Goal: Information Seeking & Learning: Learn about a topic

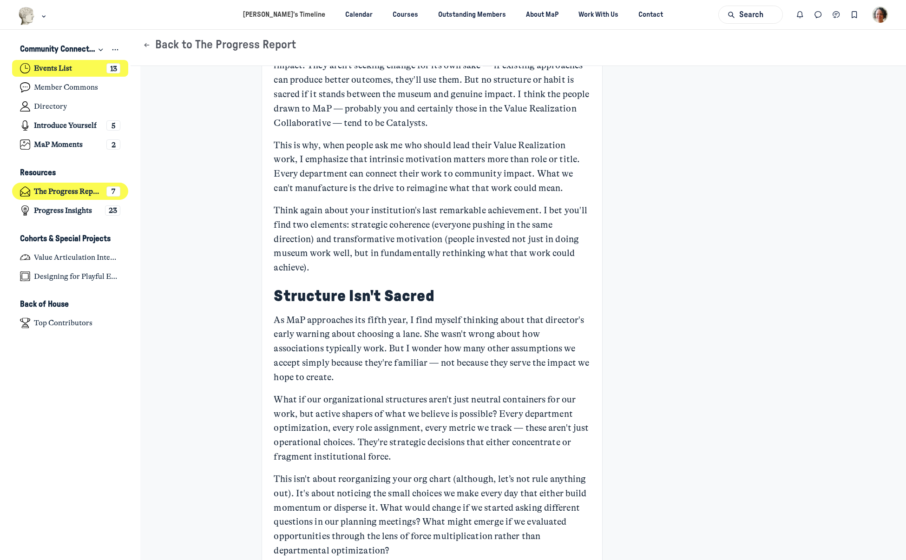
scroll to position [2631, 0]
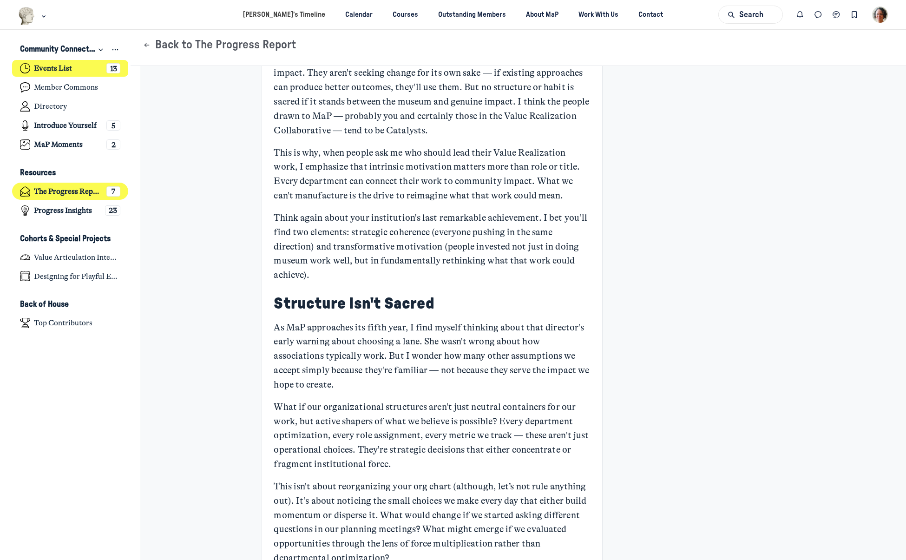
click at [61, 67] on h4 "Events List" at bounding box center [53, 68] width 38 height 9
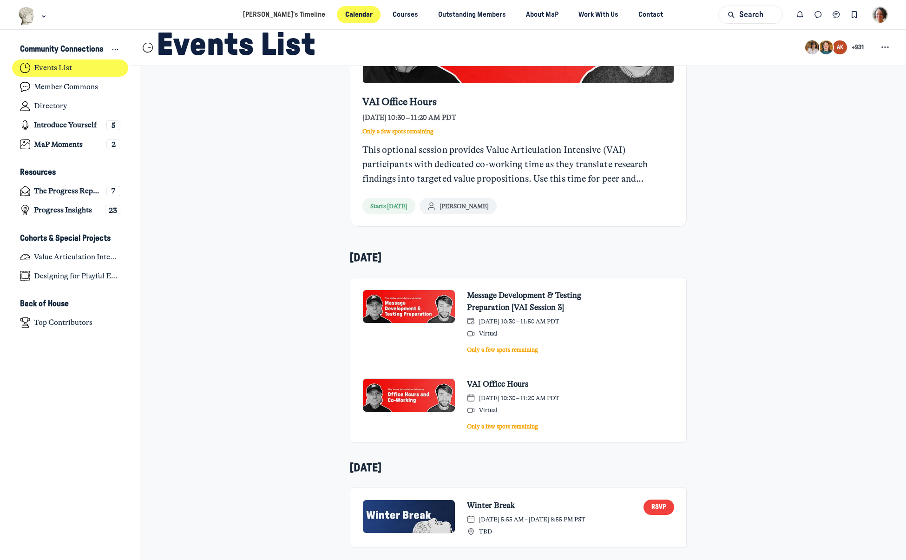
scroll to position [273, 0]
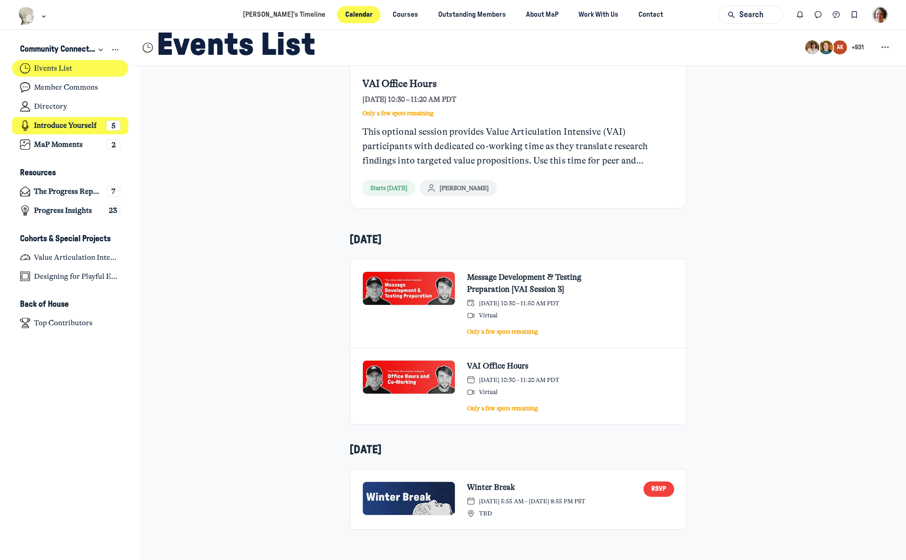
click at [67, 125] on h4 "Introduce Yourself" at bounding box center [65, 125] width 63 height 9
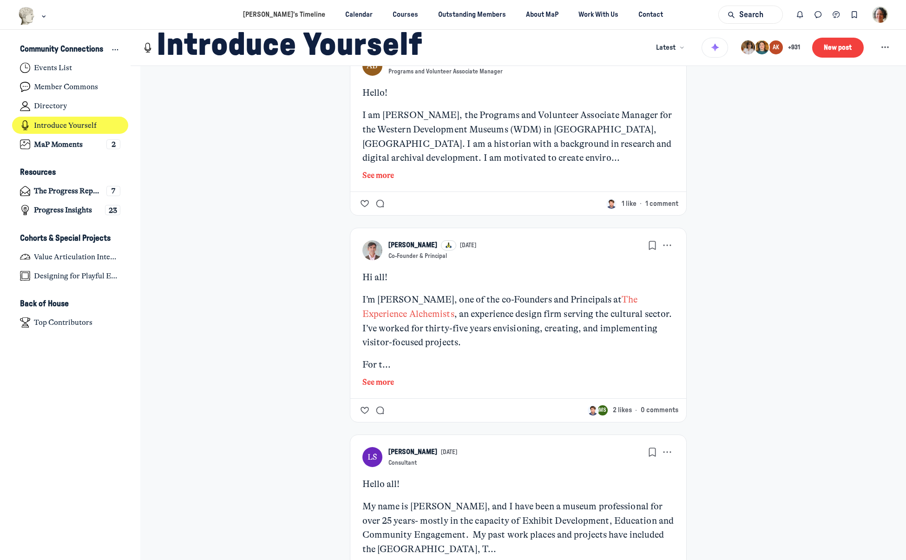
scroll to position [476, 0]
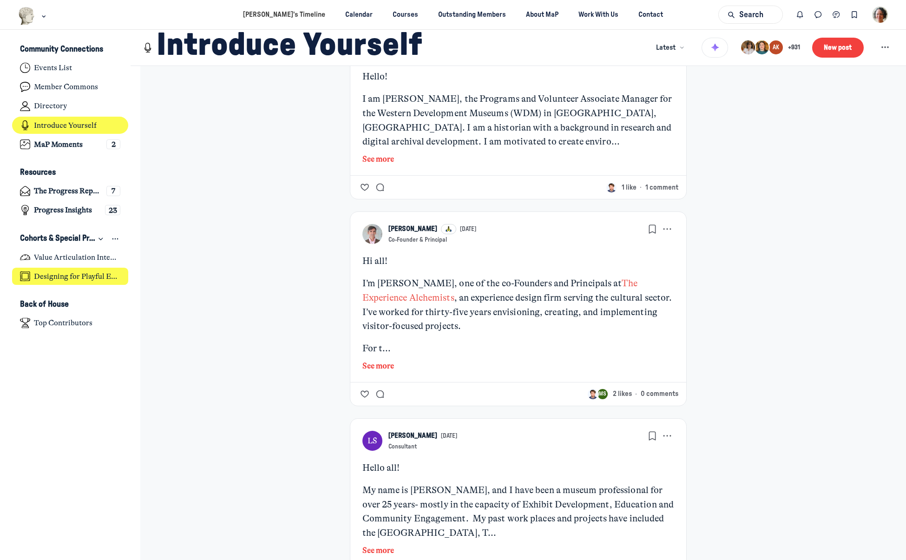
click at [49, 278] on h4 "Designing for Playful Engagement" at bounding box center [77, 276] width 86 height 9
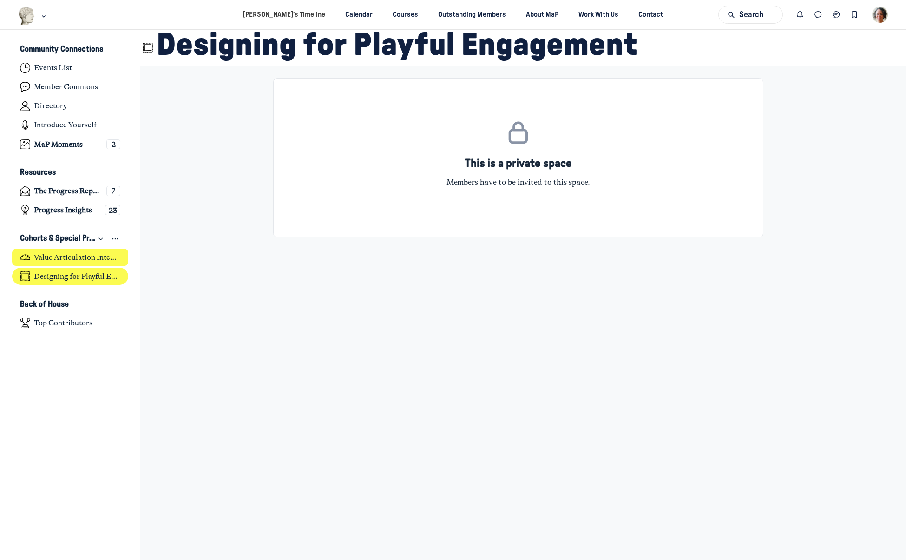
click at [45, 259] on h4 "Value Articulation Intensive (Cultural Leadership Lab)" at bounding box center [77, 257] width 86 height 9
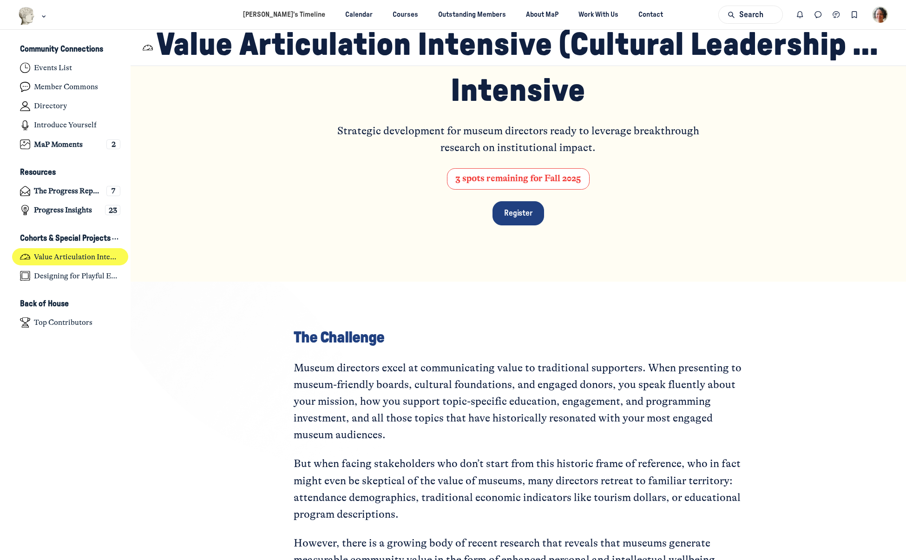
scroll to position [98, 0]
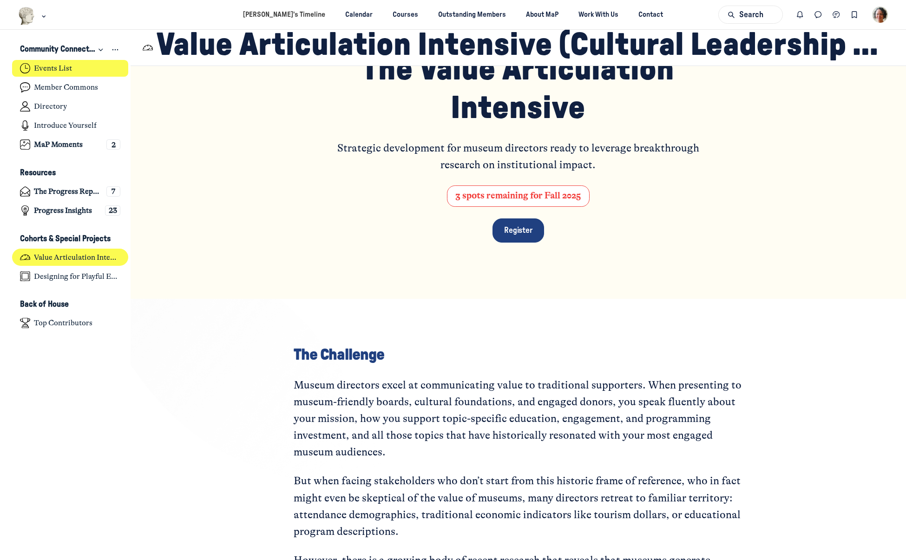
click at [43, 67] on h4 "Events List" at bounding box center [53, 68] width 38 height 9
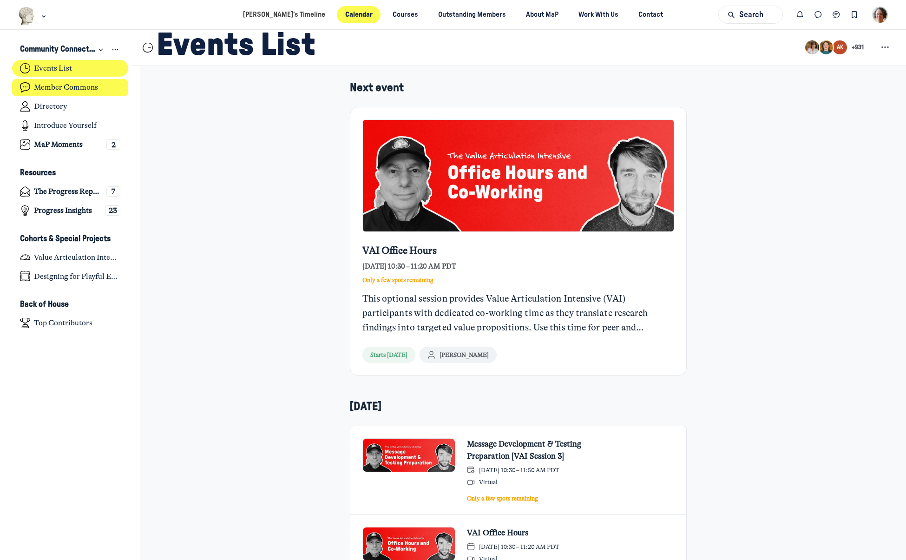
click at [42, 88] on h4 "Member Commons" at bounding box center [66, 87] width 64 height 9
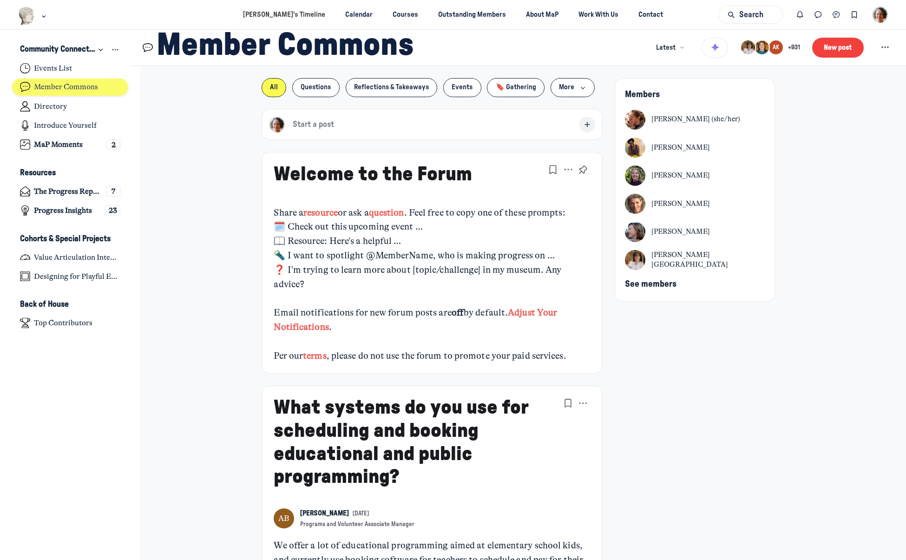
type media-captions-menu "cc:en:Default"
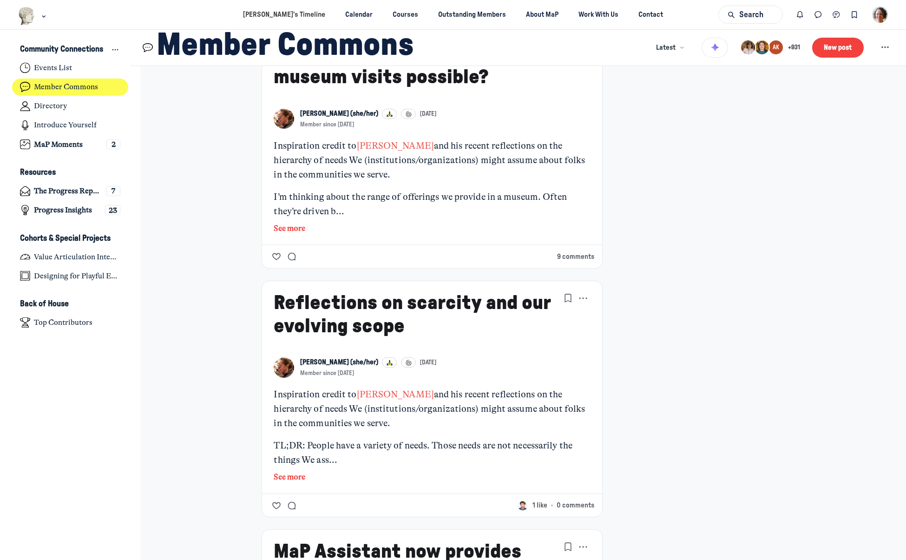
scroll to position [1563, 0]
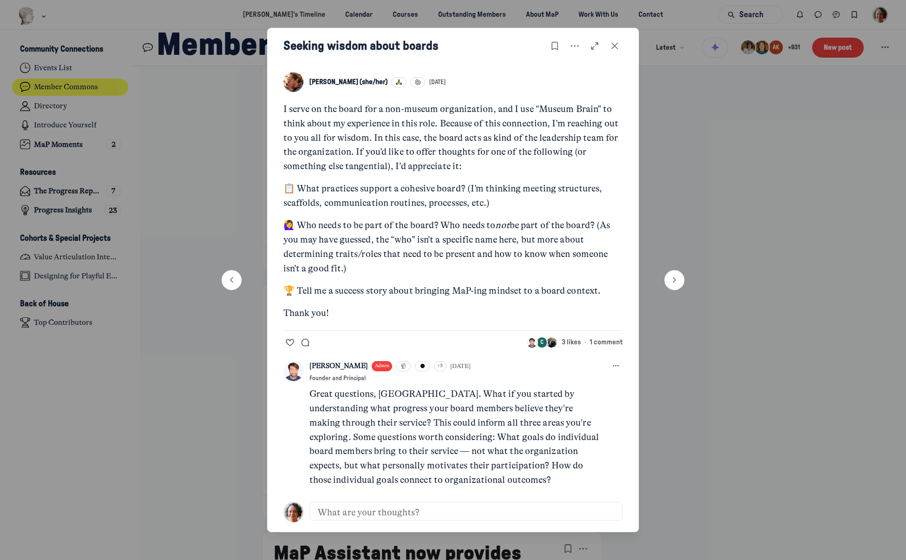
click at [199, 113] on div at bounding box center [453, 280] width 906 height 560
